Goal: Navigation & Orientation: Find specific page/section

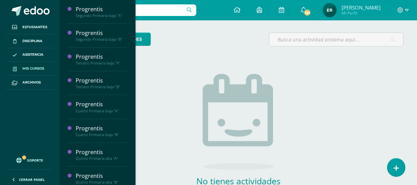
click at [33, 65] on link "Mis cursos" at bounding box center [29, 69] width 49 height 14
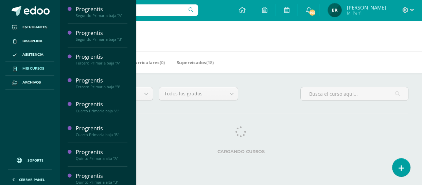
click at [27, 70] on span "Mis cursos" at bounding box center [33, 68] width 22 height 5
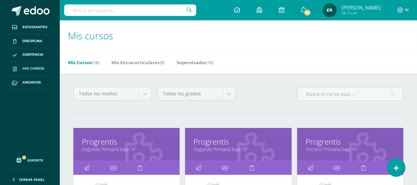
scroll to position [61, 0]
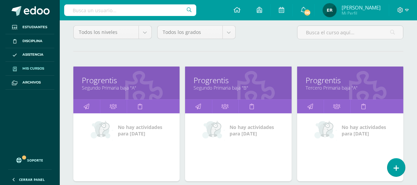
click at [317, 85] on link "Tercero Primaria baja "A"" at bounding box center [350, 88] width 89 height 6
click at [337, 86] on link "Tercero Primaria baja "A"" at bounding box center [350, 88] width 89 height 6
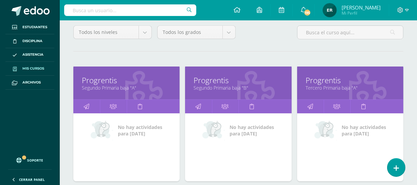
scroll to position [154, 0]
